Goal: Task Accomplishment & Management: Use online tool/utility

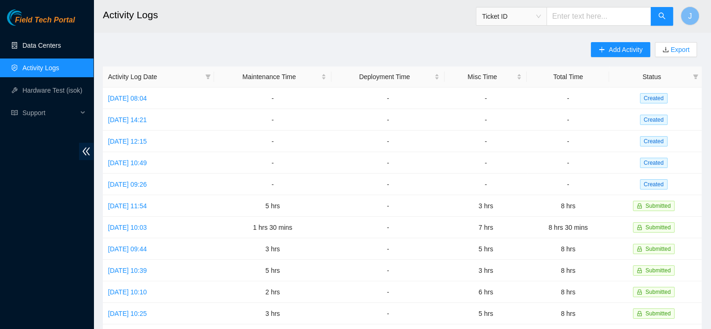
click at [39, 43] on link "Data Centers" at bounding box center [41, 45] width 38 height 7
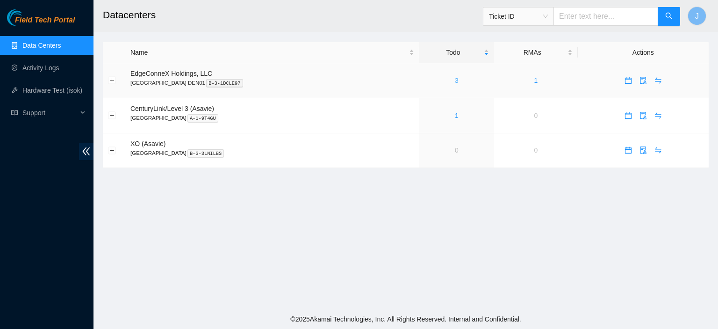
click at [455, 79] on link "3" at bounding box center [457, 80] width 4 height 7
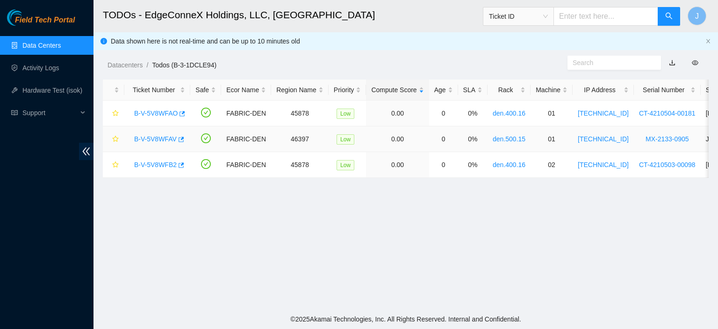
click at [158, 138] on link "B-V-5V8WFAV" at bounding box center [155, 138] width 43 height 7
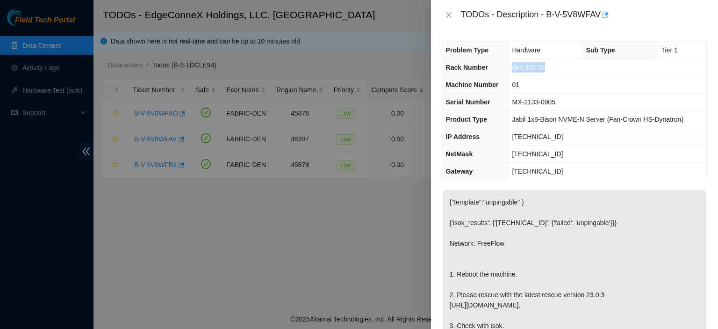
drag, startPoint x: 555, startPoint y: 64, endPoint x: 508, endPoint y: 62, distance: 46.8
click at [508, 62] on tr "Rack Number den.500.15" at bounding box center [575, 67] width 264 height 17
copy tr "den.500.15"
click at [448, 16] on icon "close" at bounding box center [448, 15] width 5 height 6
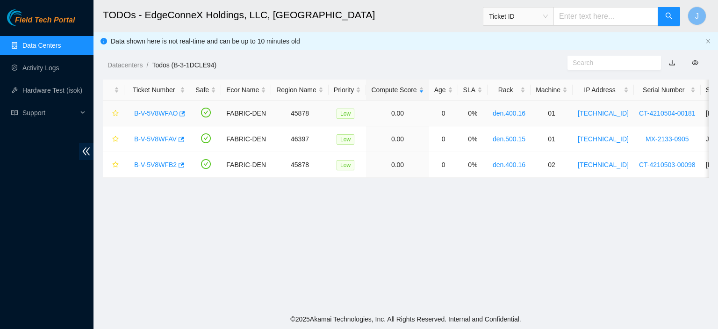
click at [161, 111] on link "B-V-5V8WFAO" at bounding box center [155, 112] width 43 height 7
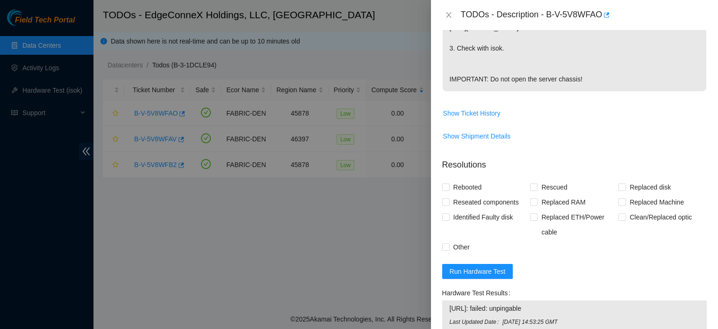
scroll to position [322, 0]
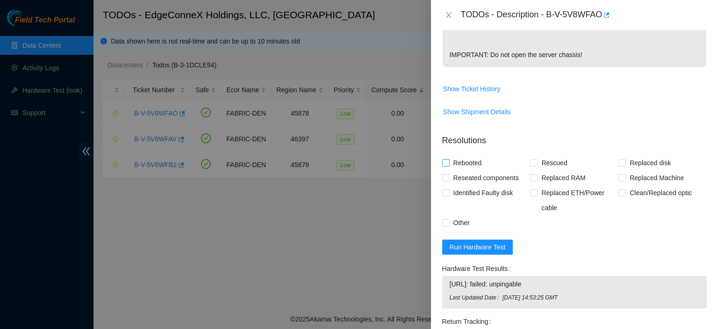
click at [447, 163] on input "Rebooted" at bounding box center [445, 162] width 7 height 7
checkbox input "true"
click at [532, 161] on input "Rescued" at bounding box center [533, 162] width 7 height 7
checkbox input "true"
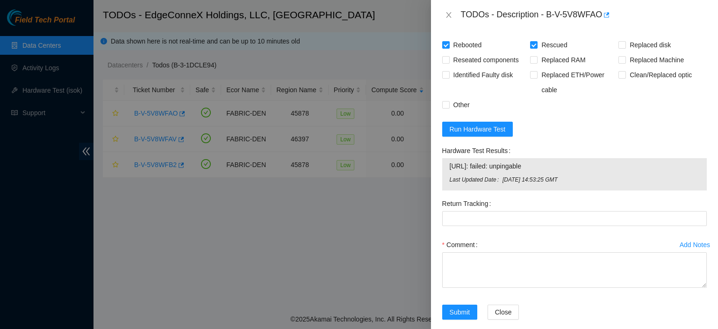
scroll to position [452, 0]
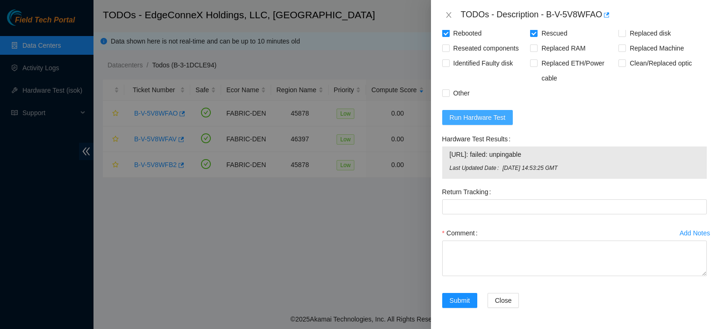
click at [494, 113] on span "Run Hardware Test" at bounding box center [478, 117] width 56 height 10
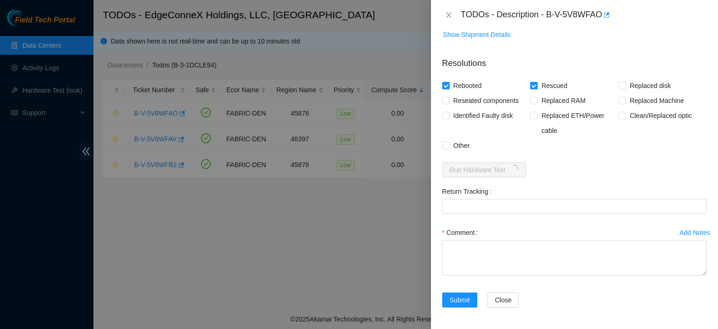
scroll to position [439, 0]
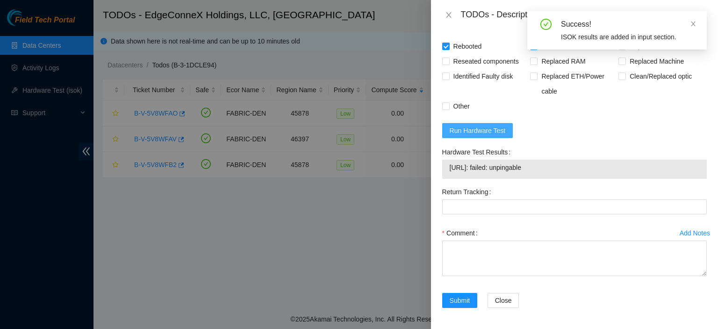
click at [485, 128] on span "Run Hardware Test" at bounding box center [478, 130] width 56 height 10
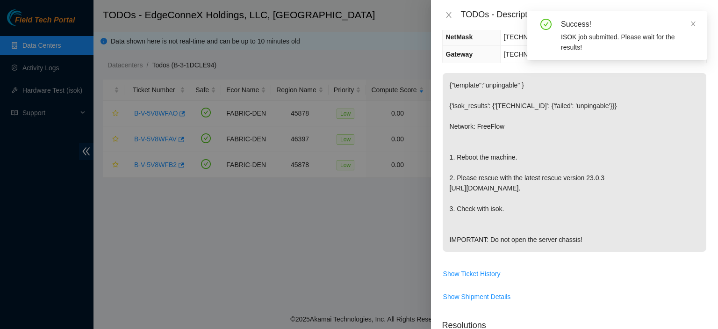
scroll to position [0, 0]
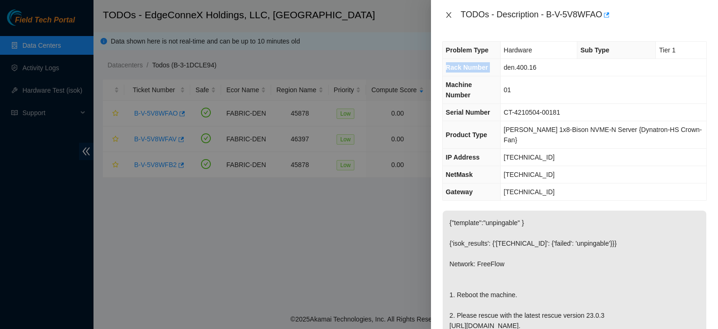
click at [448, 14] on icon "close" at bounding box center [448, 15] width 5 height 6
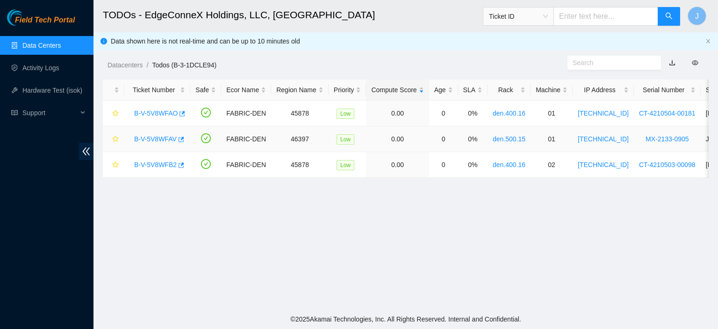
click at [161, 137] on link "B-V-5V8WFAV" at bounding box center [155, 138] width 43 height 7
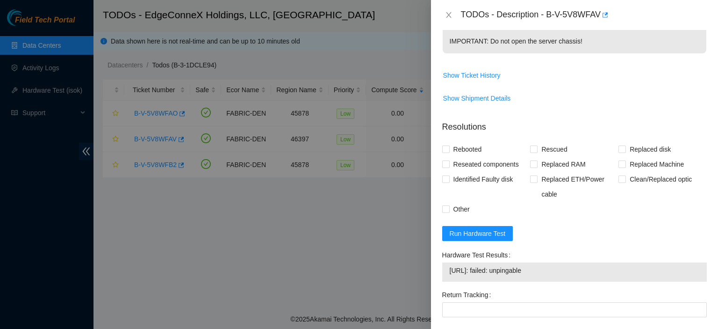
scroll to position [336, 0]
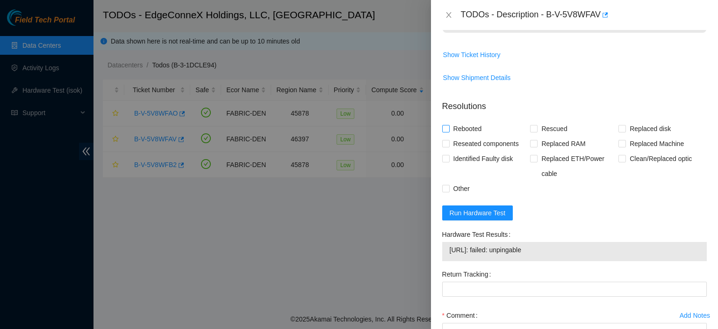
click at [445, 131] on input "Rebooted" at bounding box center [445, 128] width 7 height 7
checkbox input "true"
click at [532, 131] on input "Rescued" at bounding box center [533, 128] width 7 height 7
checkbox input "true"
click at [491, 218] on span "Run Hardware Test" at bounding box center [478, 213] width 56 height 10
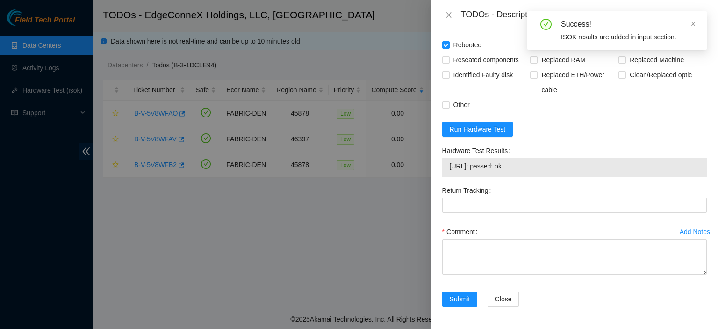
scroll to position [439, 0]
click at [469, 246] on textarea "Comment" at bounding box center [574, 257] width 265 height 36
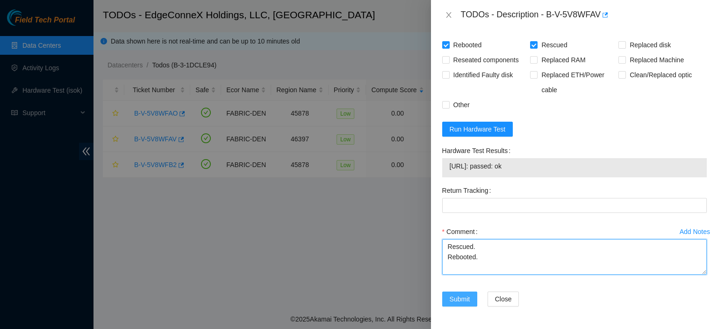
type textarea "Rescued. Rebooted."
click at [465, 298] on span "Submit" at bounding box center [460, 299] width 21 height 10
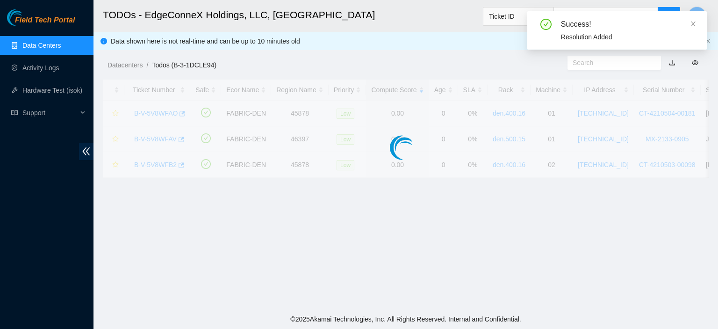
scroll to position [253, 0]
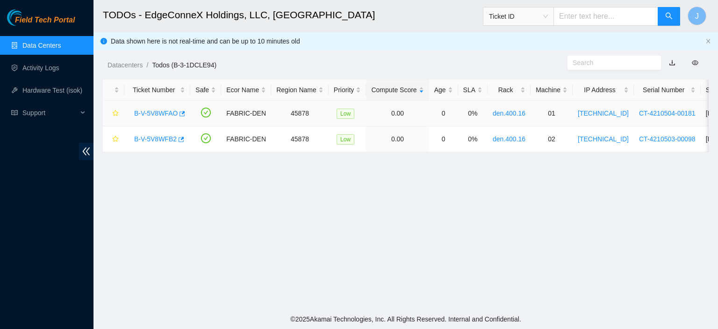
click at [151, 113] on link "B-V-5V8WFAO" at bounding box center [155, 112] width 43 height 7
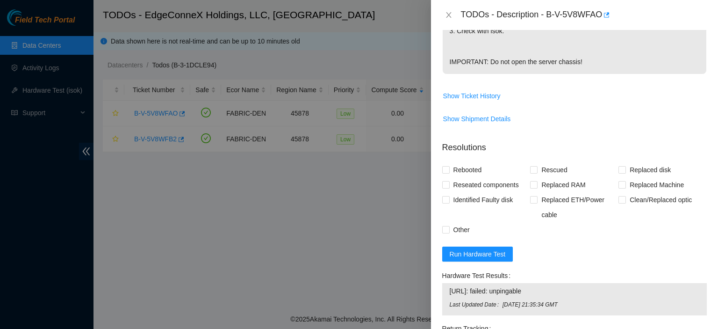
scroll to position [351, 0]
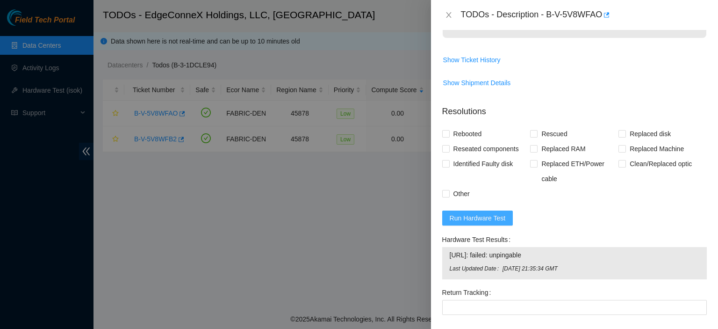
click at [495, 215] on span "Run Hardware Test" at bounding box center [478, 218] width 56 height 10
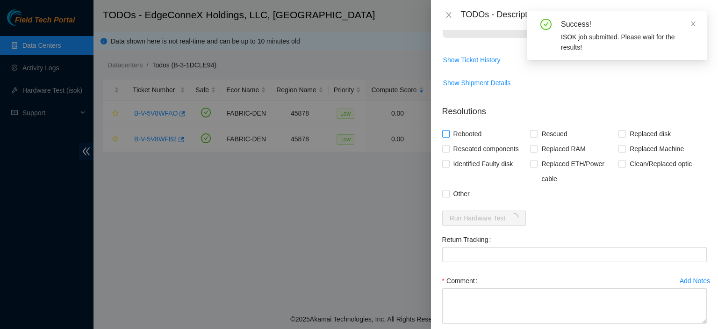
click at [446, 131] on input "Rebooted" at bounding box center [445, 133] width 7 height 7
checkbox input "true"
click at [533, 132] on input "Rescued" at bounding box center [533, 133] width 7 height 7
checkbox input "true"
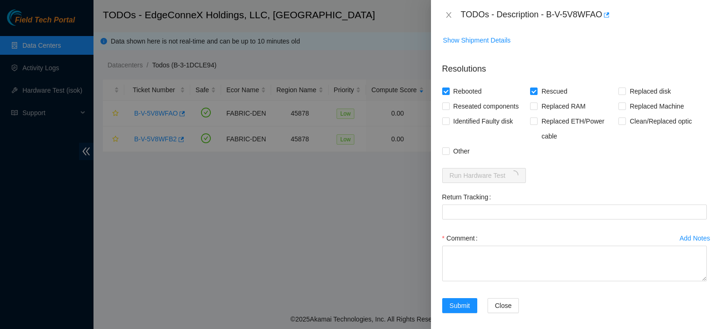
scroll to position [399, 0]
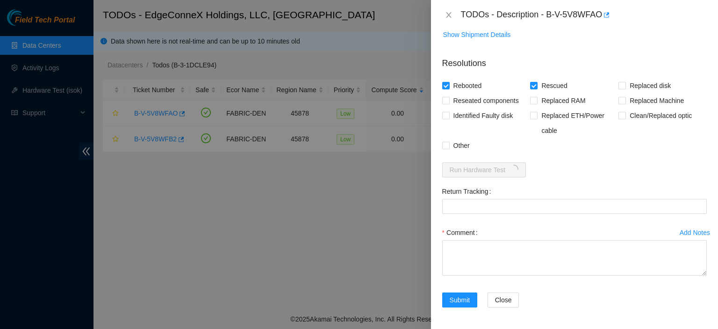
click at [535, 238] on div "Comment" at bounding box center [574, 232] width 265 height 15
click at [520, 258] on textarea "Comment" at bounding box center [574, 258] width 265 height 36
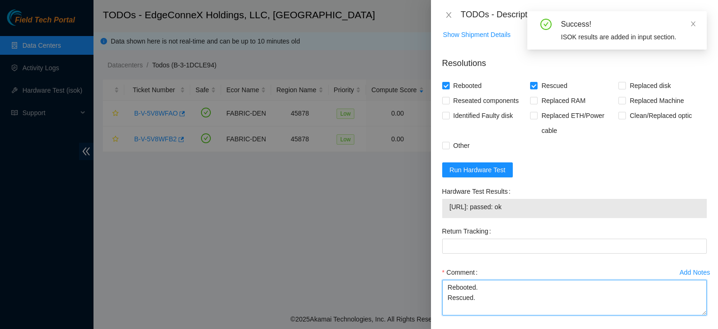
type textarea "Rebooted. Rescued."
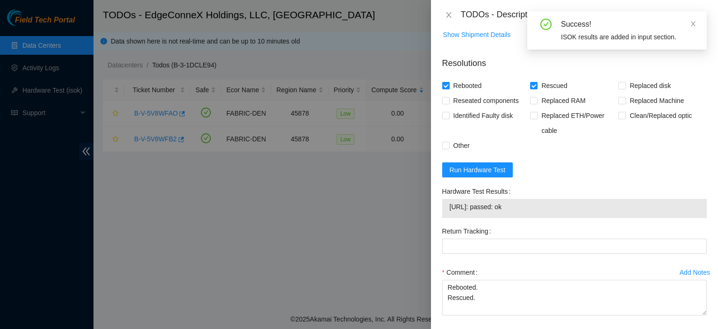
scroll to position [439, 0]
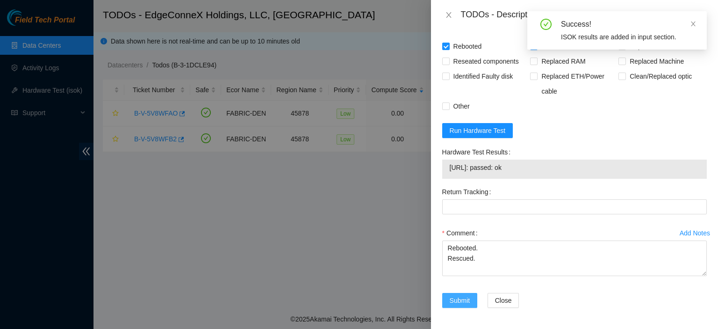
click at [461, 299] on span "Submit" at bounding box center [460, 300] width 21 height 10
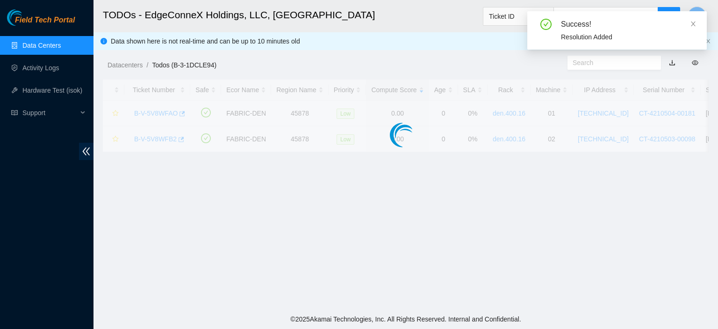
scroll to position [253, 0]
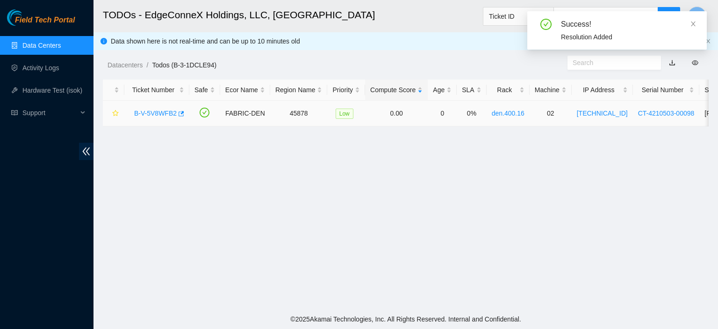
click at [160, 114] on link "B-V-5V8WFB2" at bounding box center [155, 112] width 43 height 7
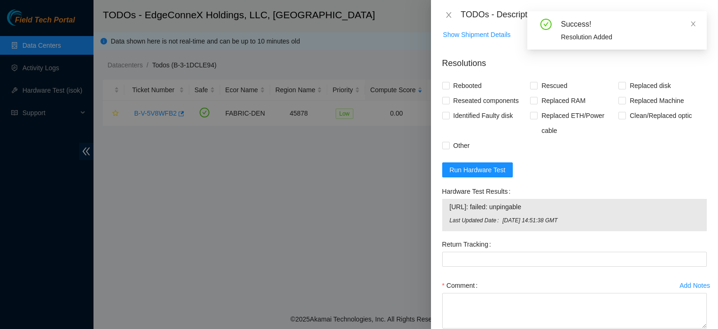
scroll to position [452, 0]
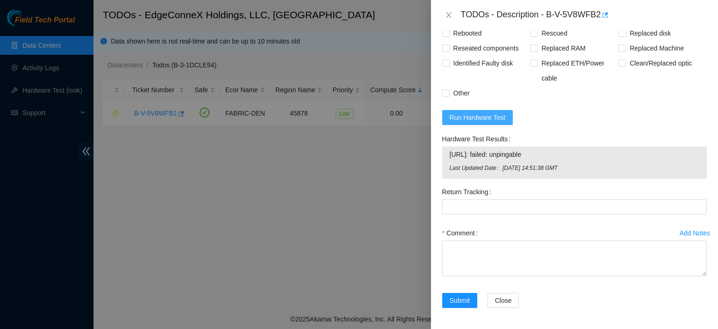
click at [471, 119] on span "Run Hardware Test" at bounding box center [478, 117] width 56 height 10
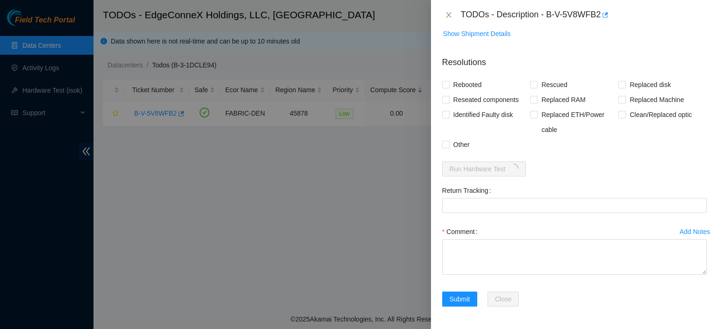
scroll to position [399, 0]
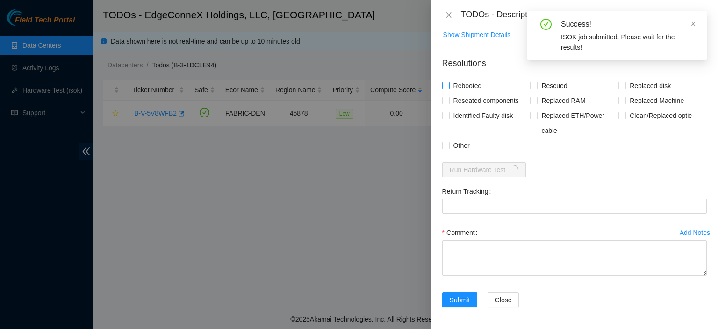
click at [447, 83] on input "Rebooted" at bounding box center [445, 85] width 7 height 7
checkbox input "true"
click at [534, 85] on input "Rescued" at bounding box center [533, 85] width 7 height 7
checkbox input "true"
click at [499, 243] on textarea "Comment" at bounding box center [574, 258] width 265 height 36
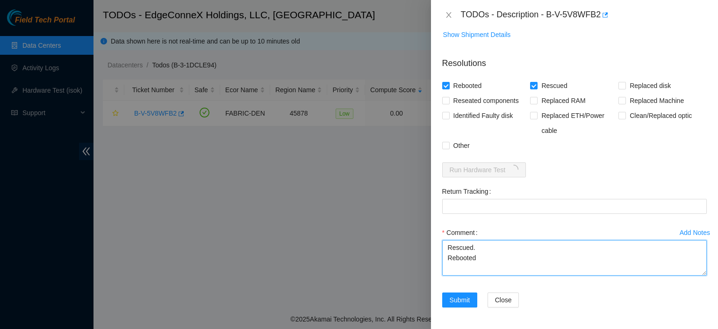
type textarea "Rescued. Rebooted"
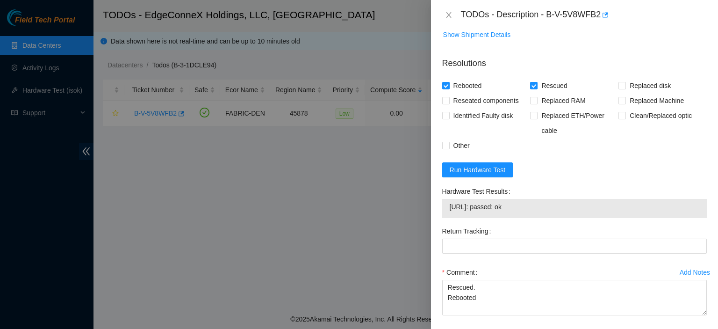
scroll to position [439, 0]
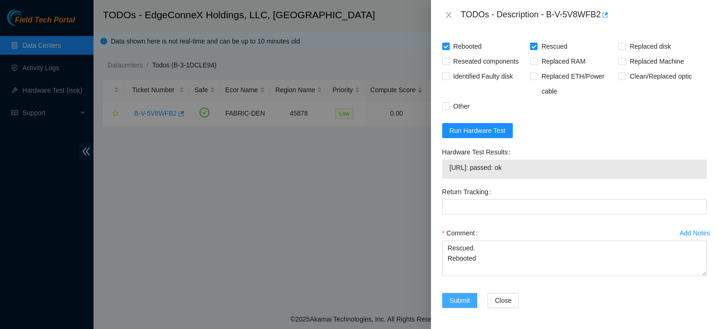
click at [462, 296] on span "Submit" at bounding box center [460, 300] width 21 height 10
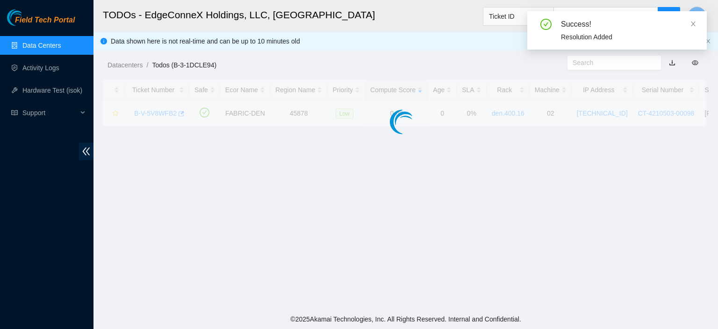
scroll to position [253, 0]
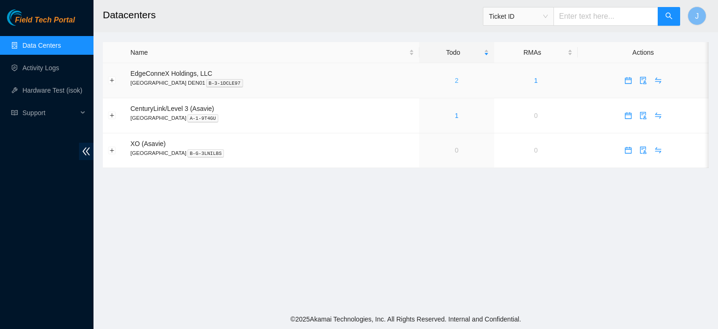
click at [455, 83] on link "2" at bounding box center [457, 80] width 4 height 7
click at [455, 81] on link "2" at bounding box center [457, 80] width 4 height 7
click at [425, 77] on div "2" at bounding box center [457, 80] width 65 height 10
click at [455, 115] on link "1" at bounding box center [457, 115] width 4 height 7
